Goal: Find contact information: Find contact information

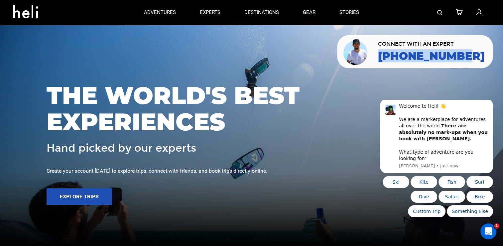
drag, startPoint x: 488, startPoint y: 59, endPoint x: 403, endPoint y: 59, distance: 85.5
click at [403, 59] on div "CONNECT WITH AN EXPERT [PHONE_NUMBER]" at bounding box center [415, 51] width 156 height 33
copy link "[PHONE_NUMBER]"
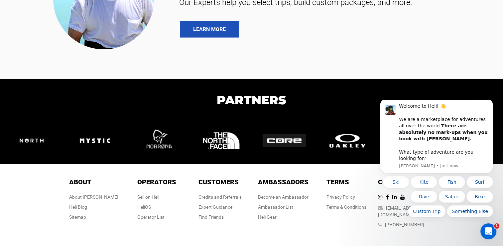
scroll to position [1461, 0]
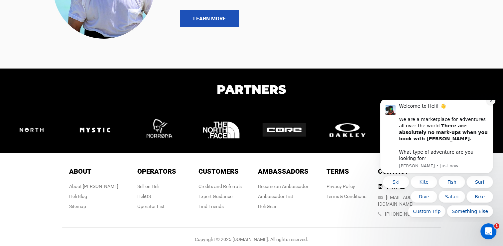
click at [490, 102] on icon "Dismiss notification" at bounding box center [492, 101] width 4 height 4
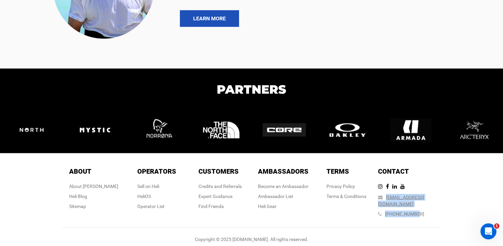
drag, startPoint x: 444, startPoint y: 196, endPoint x: 394, endPoint y: 196, distance: 49.9
click at [394, 196] on div "About About About [PERSON_NAME] Blog Sitemap Operators Operators Sell on [PERSO…" at bounding box center [251, 203] width 389 height 87
drag, startPoint x: 394, startPoint y: 196, endPoint x: 433, endPoint y: 198, distance: 39.3
click at [442, 197] on div "About About About [PERSON_NAME] Blog Sitemap Operators Operators Sell on [PERSO…" at bounding box center [251, 203] width 389 height 87
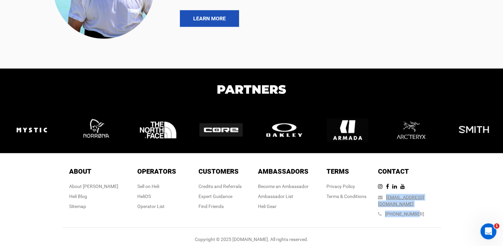
drag, startPoint x: 431, startPoint y: 197, endPoint x: 397, endPoint y: 195, distance: 33.7
click at [397, 195] on div "Contact Contact [EMAIL_ADDRESS][DOMAIN_NAME] [PHONE_NUMBER]" at bounding box center [409, 193] width 63 height 54
copy div "[EMAIL_ADDRESS][DOMAIN_NAME] [PHONE_NUMBER]"
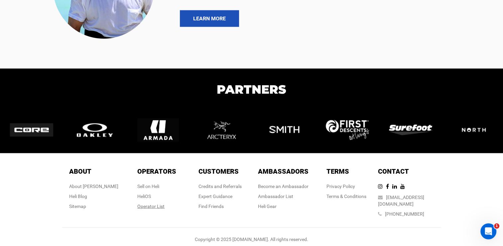
click at [153, 208] on div "Operator List" at bounding box center [156, 206] width 39 height 7
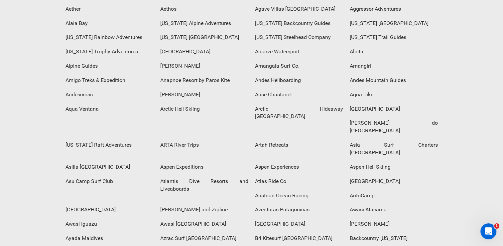
scroll to position [166, 0]
